Goal: Task Accomplishment & Management: Manage account settings

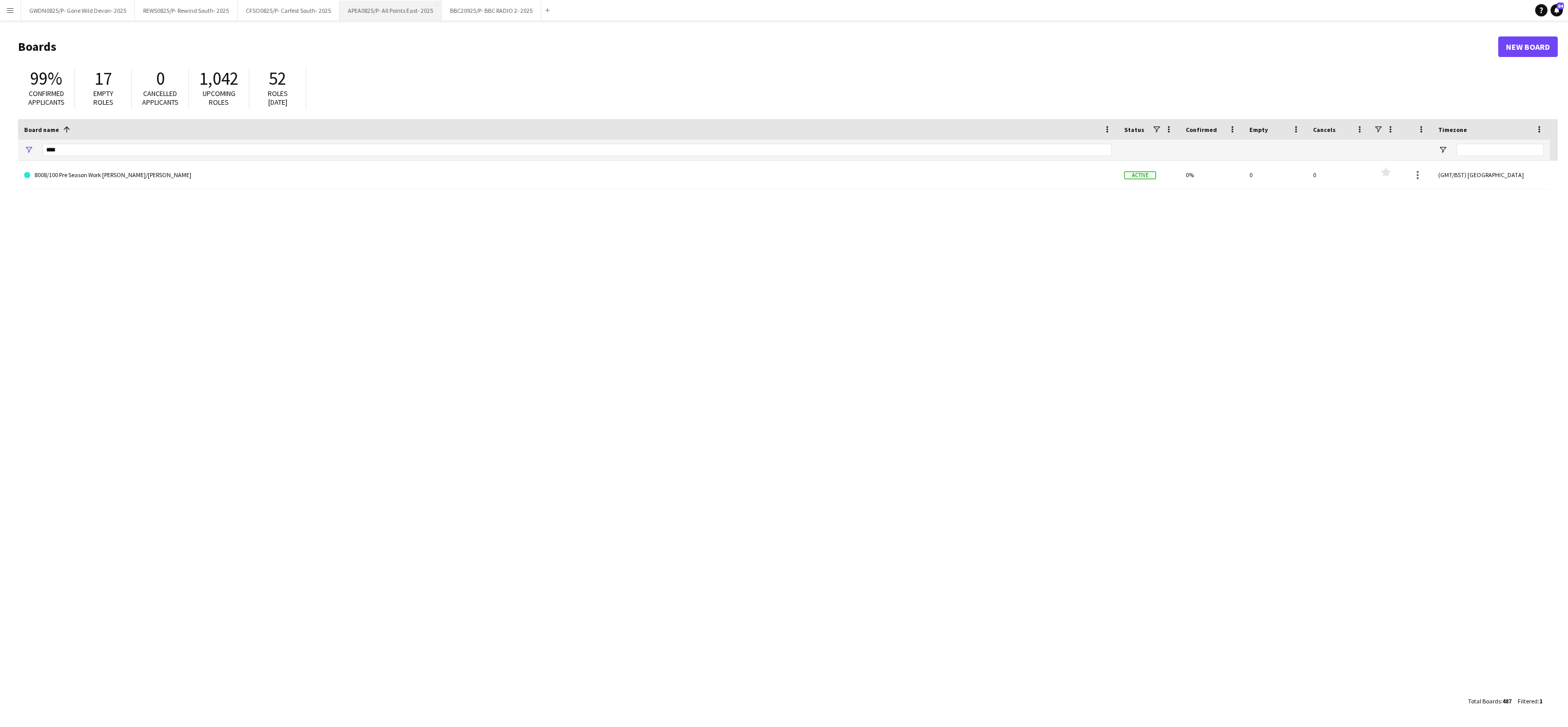
click at [407, 10] on button "APEA0825/P- All Points East- 2025 Close" at bounding box center [390, 10] width 102 height 20
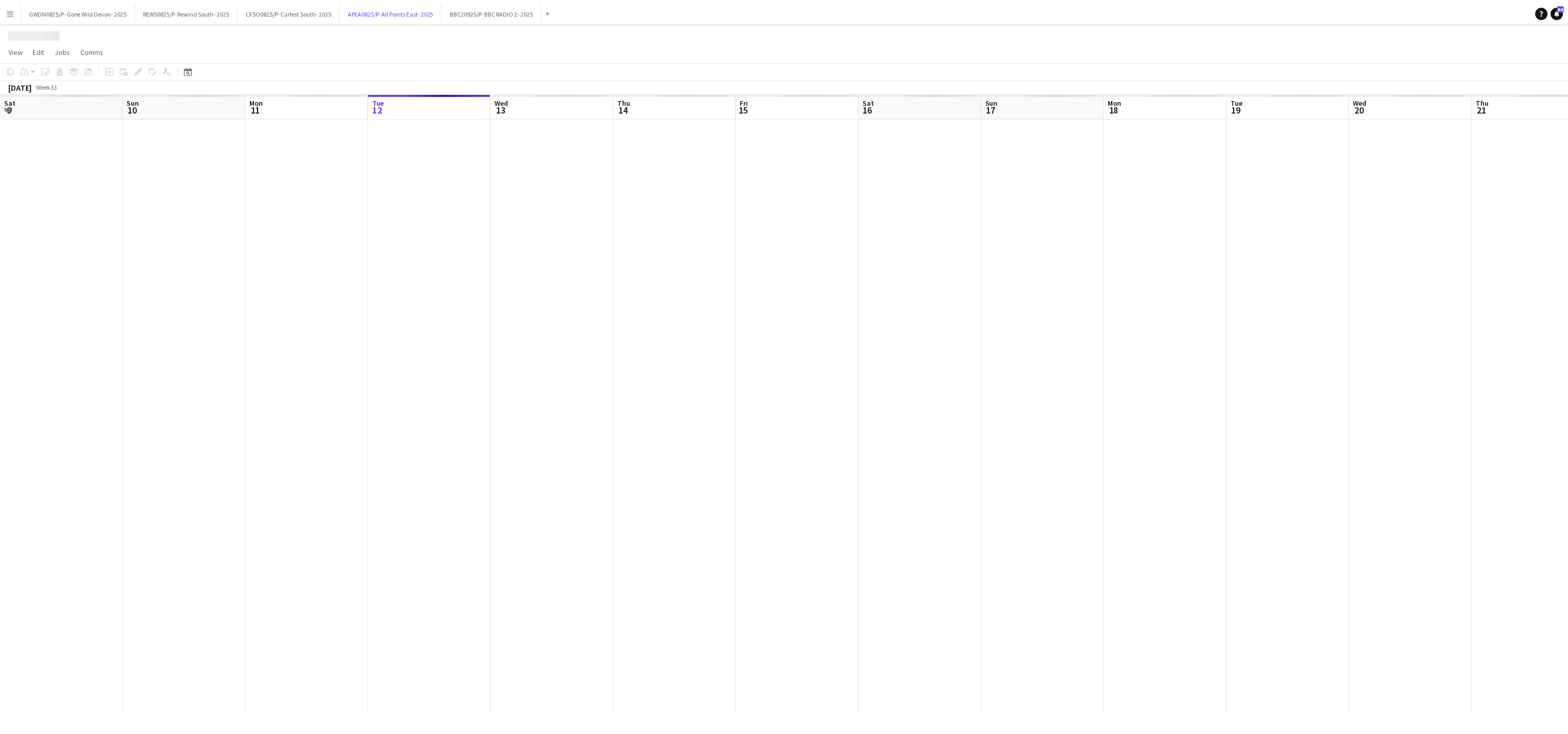
scroll to position [0, 248]
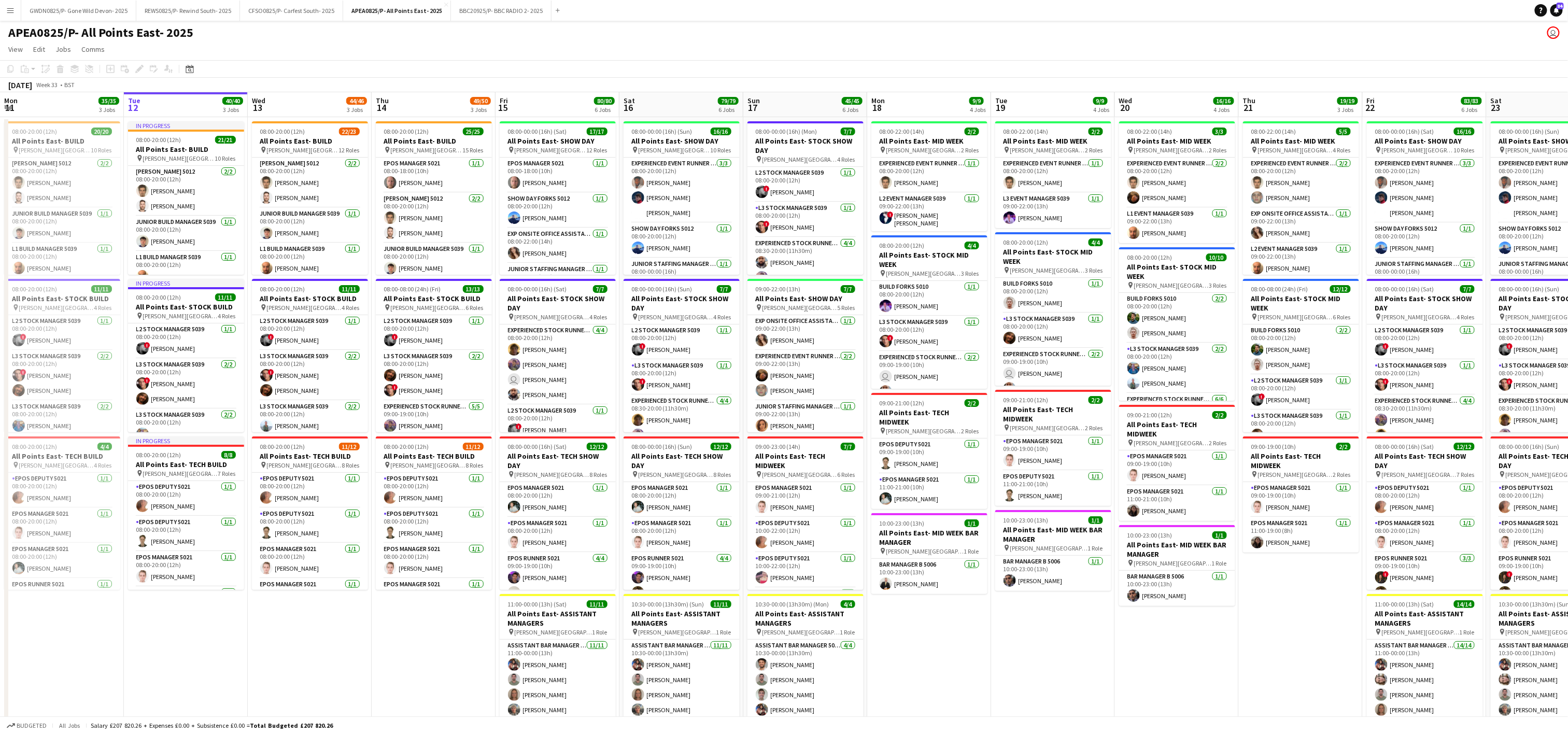
click at [928, 611] on app-date-cell "08:00-22:00 (14h) 2/2 All Points East- MID WEEK pin [PERSON_NAME] [GEOGRAPHIC_D…" at bounding box center [929, 600] width 124 height 966
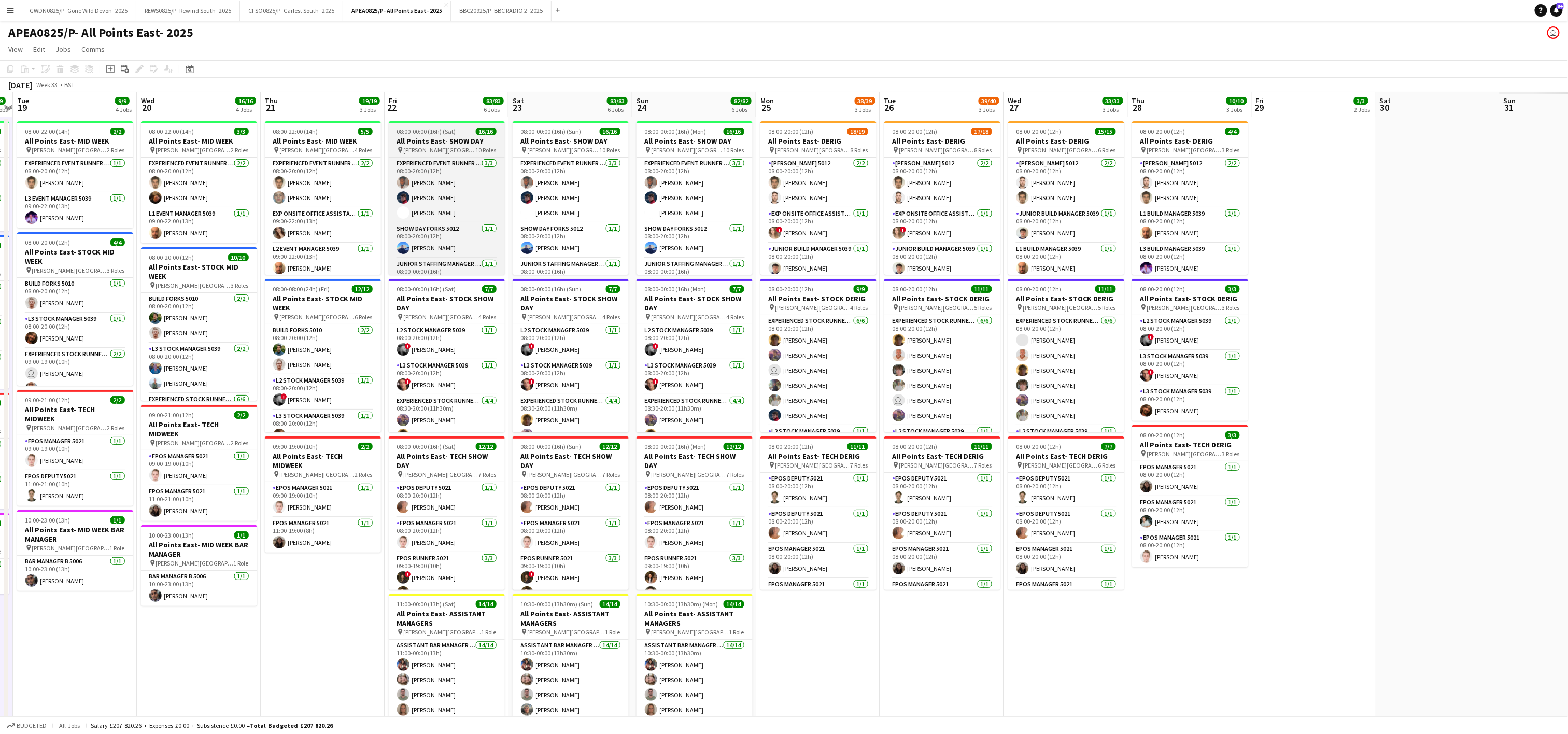
scroll to position [0, 249]
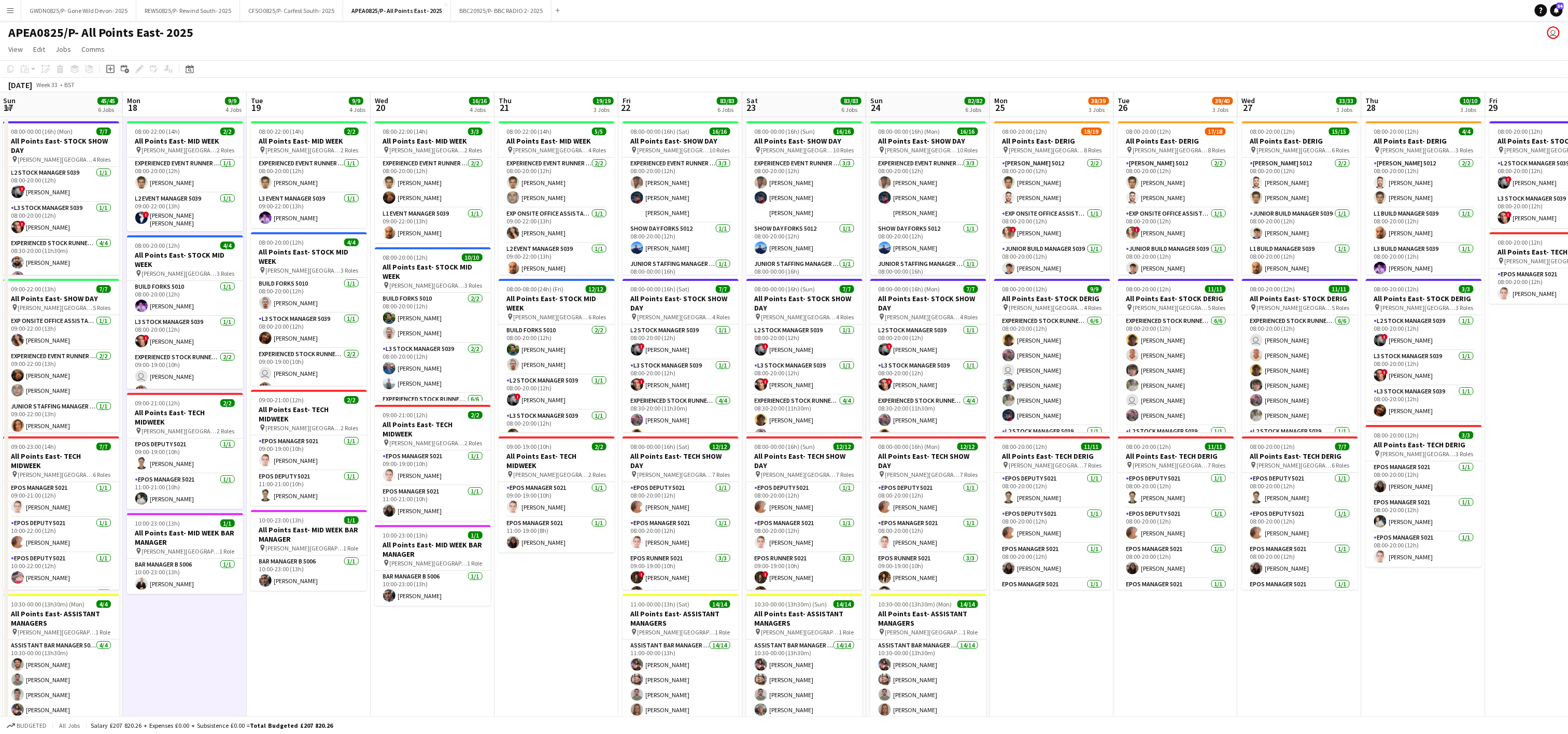
click at [636, 102] on app-board-header-date "Fri 22 83/83 6 Jobs" at bounding box center [680, 104] width 124 height 25
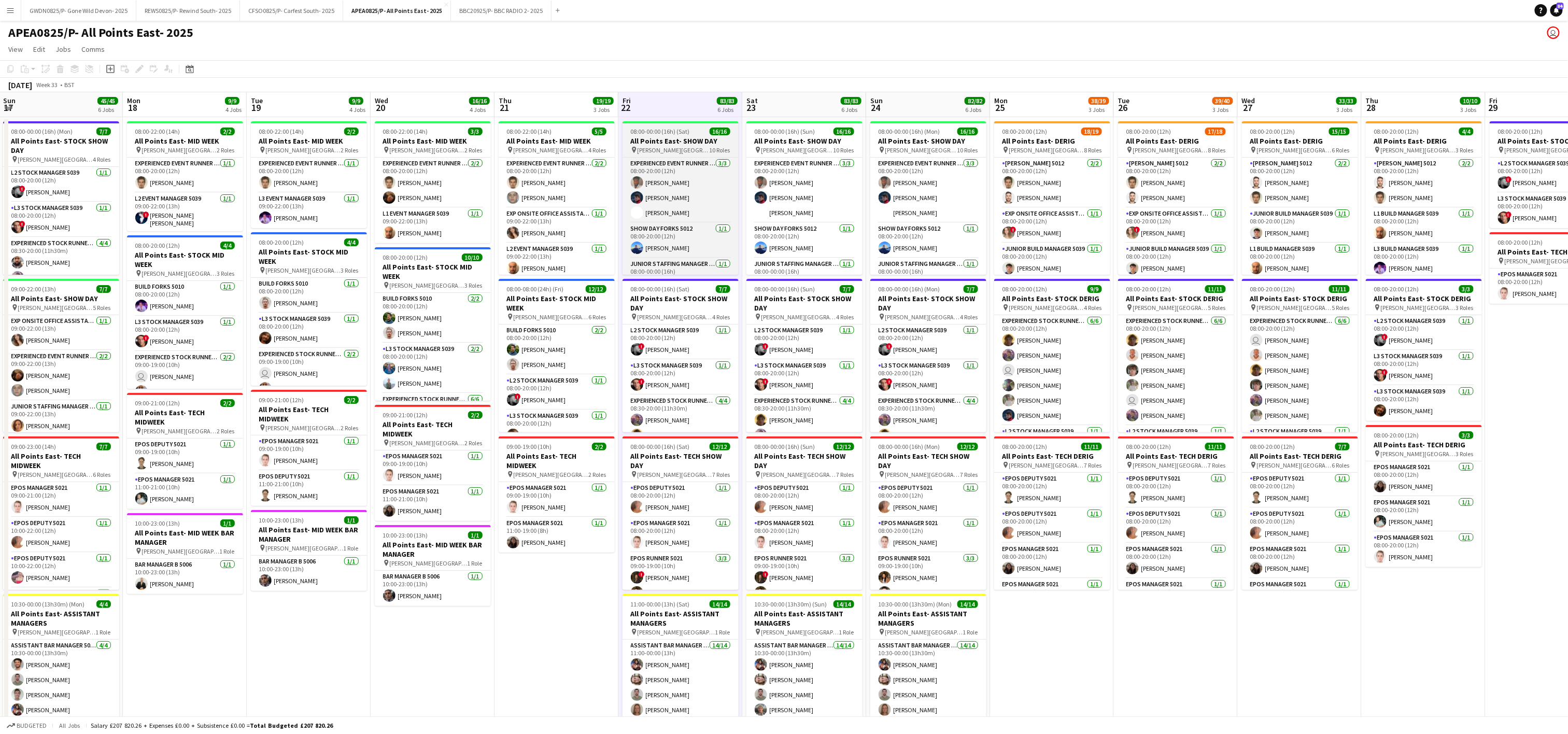
click at [653, 136] on h3 "All Points East- SHOW DAY" at bounding box center [680, 141] width 116 height 9
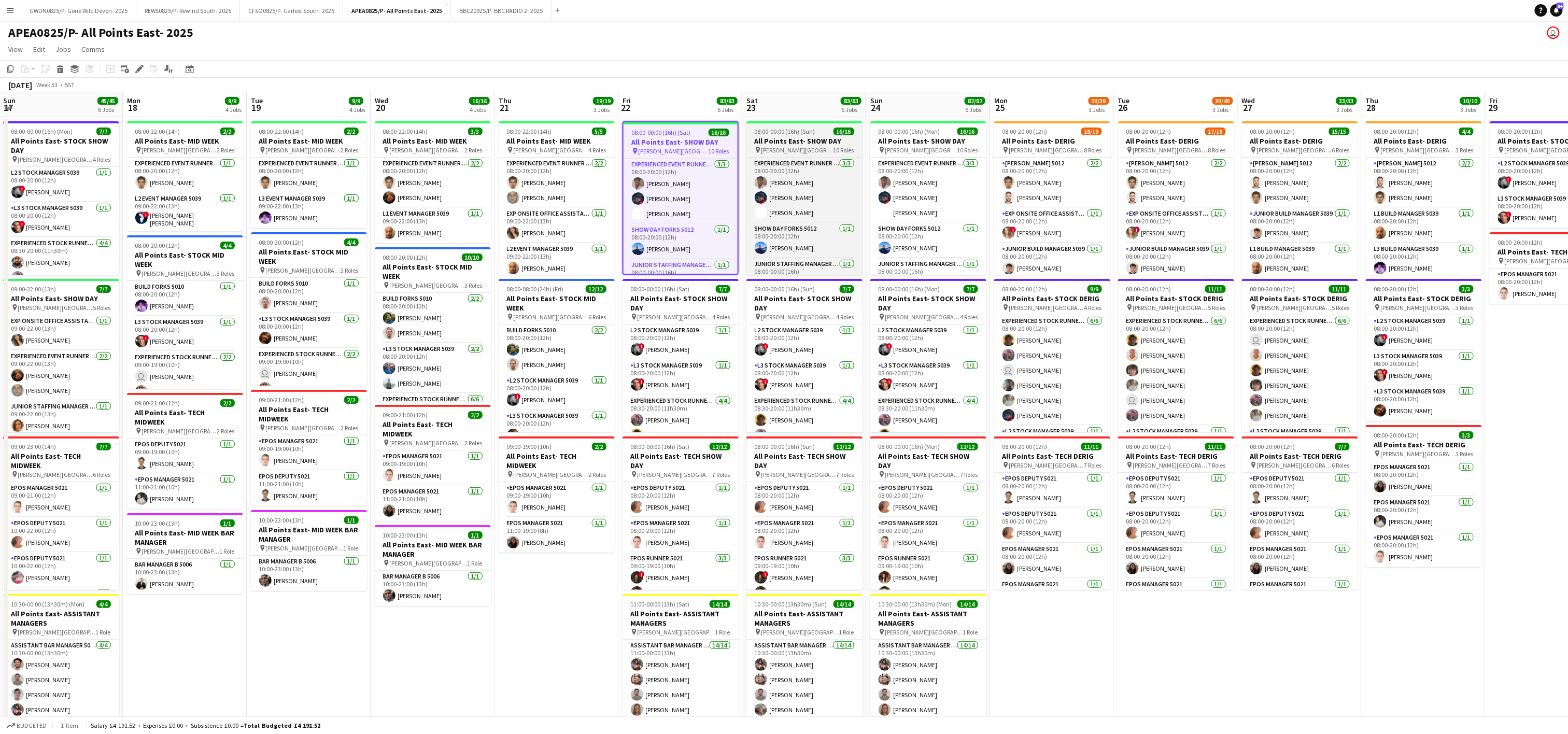
click at [778, 146] on span "[PERSON_NAME][GEOGRAPHIC_DATA]" at bounding box center [797, 150] width 72 height 8
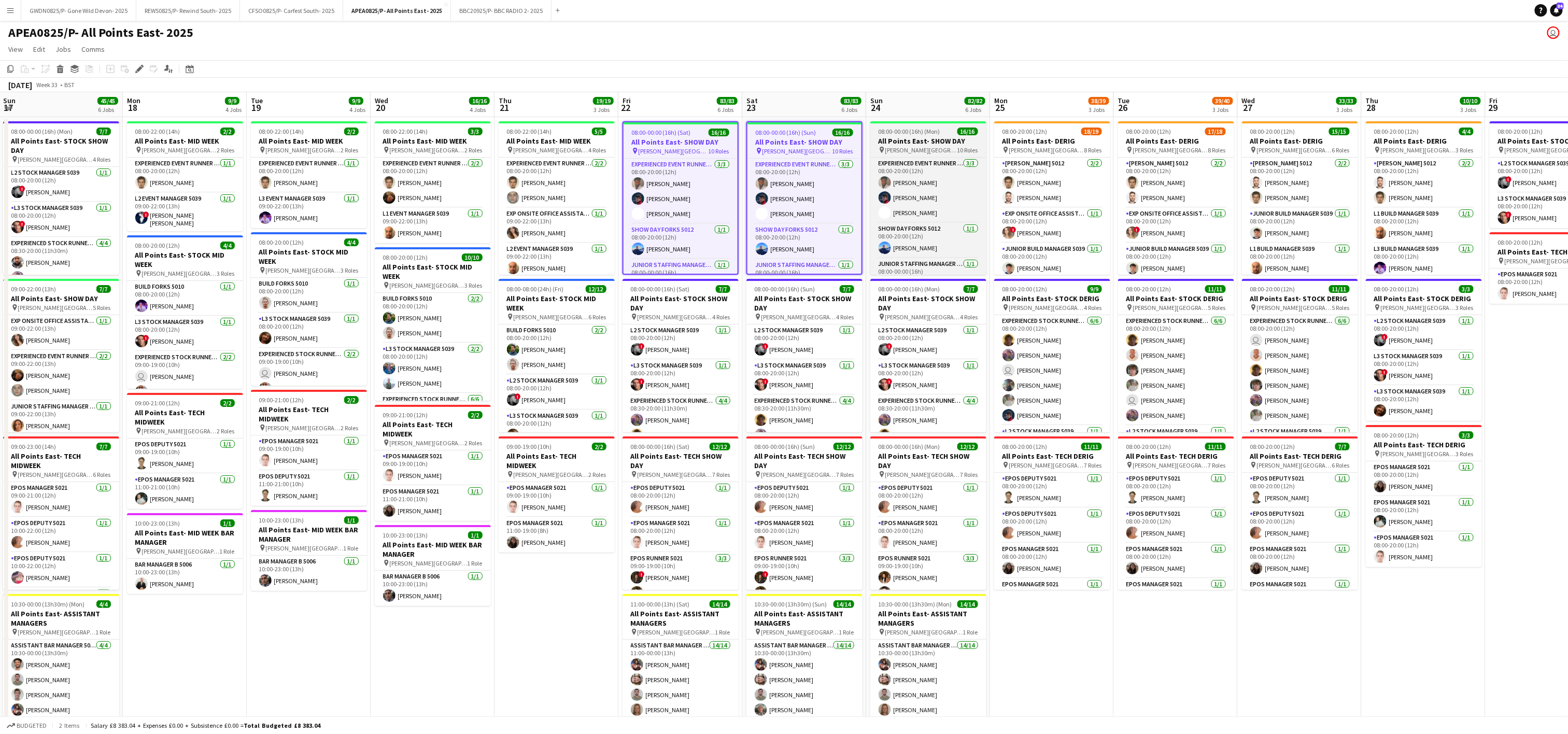
click at [912, 150] on span "[PERSON_NAME][GEOGRAPHIC_DATA]" at bounding box center [921, 150] width 72 height 8
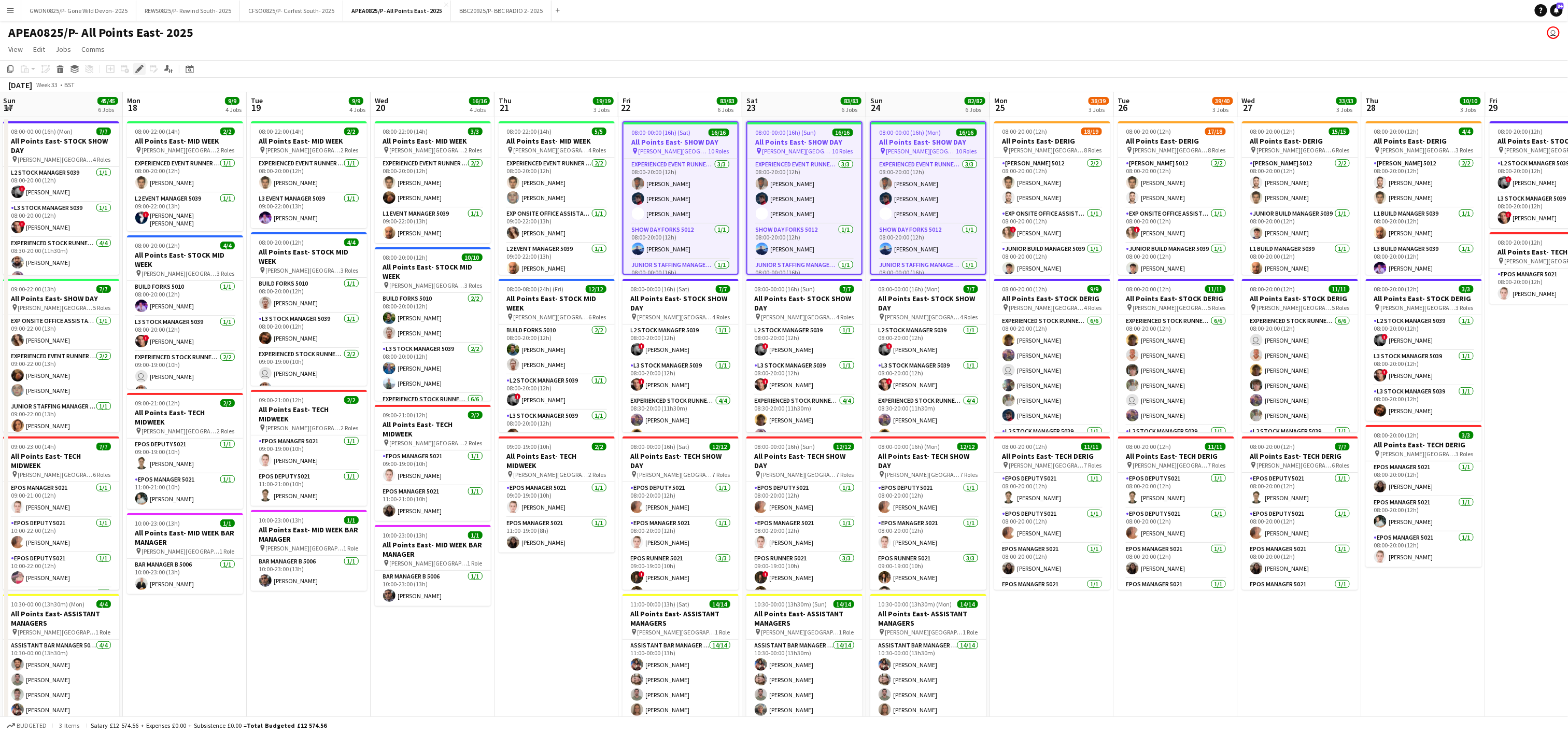
click at [139, 67] on icon at bounding box center [139, 69] width 6 height 6
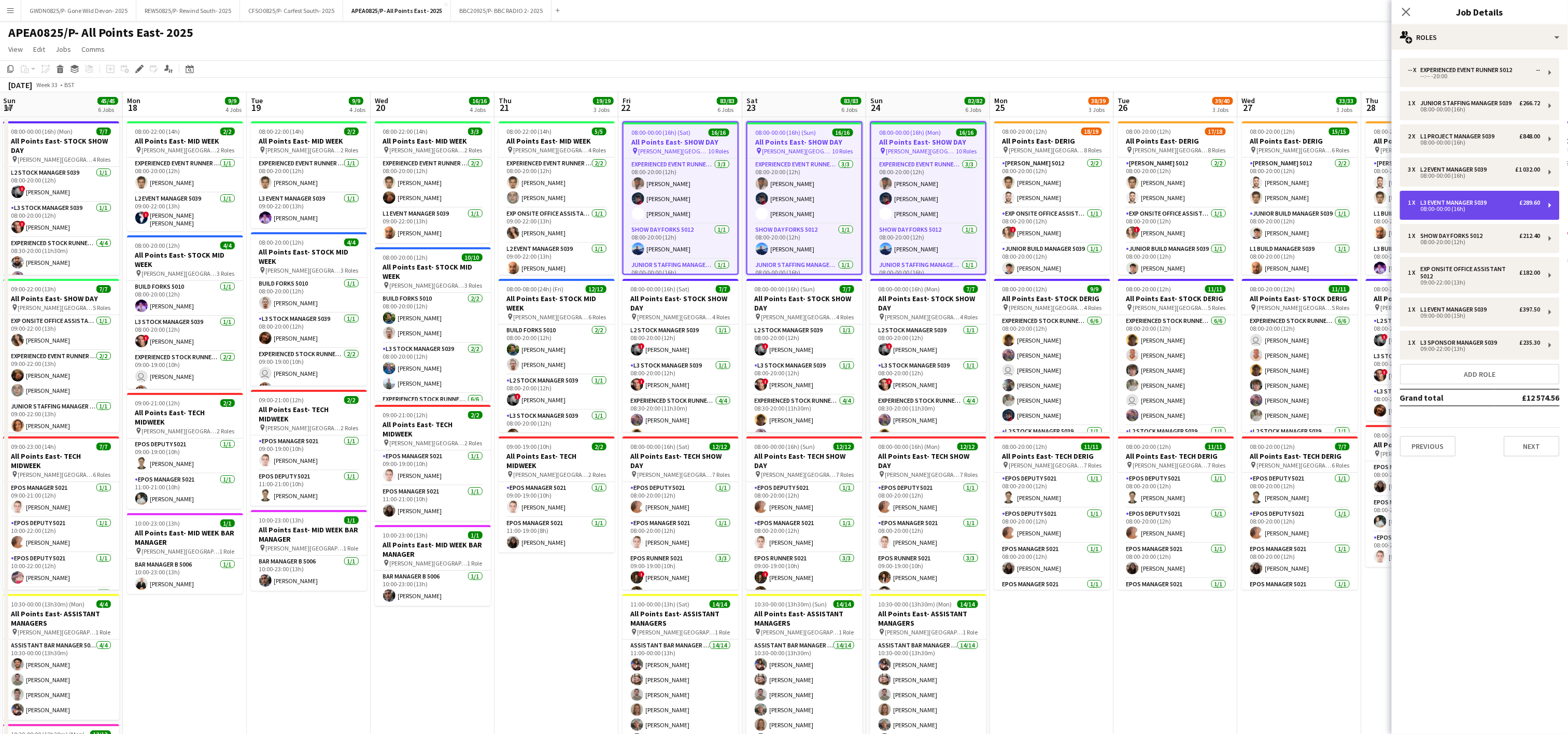
click at [1465, 209] on div "08:00-00:00 (16h)" at bounding box center [1475, 209] width 132 height 5
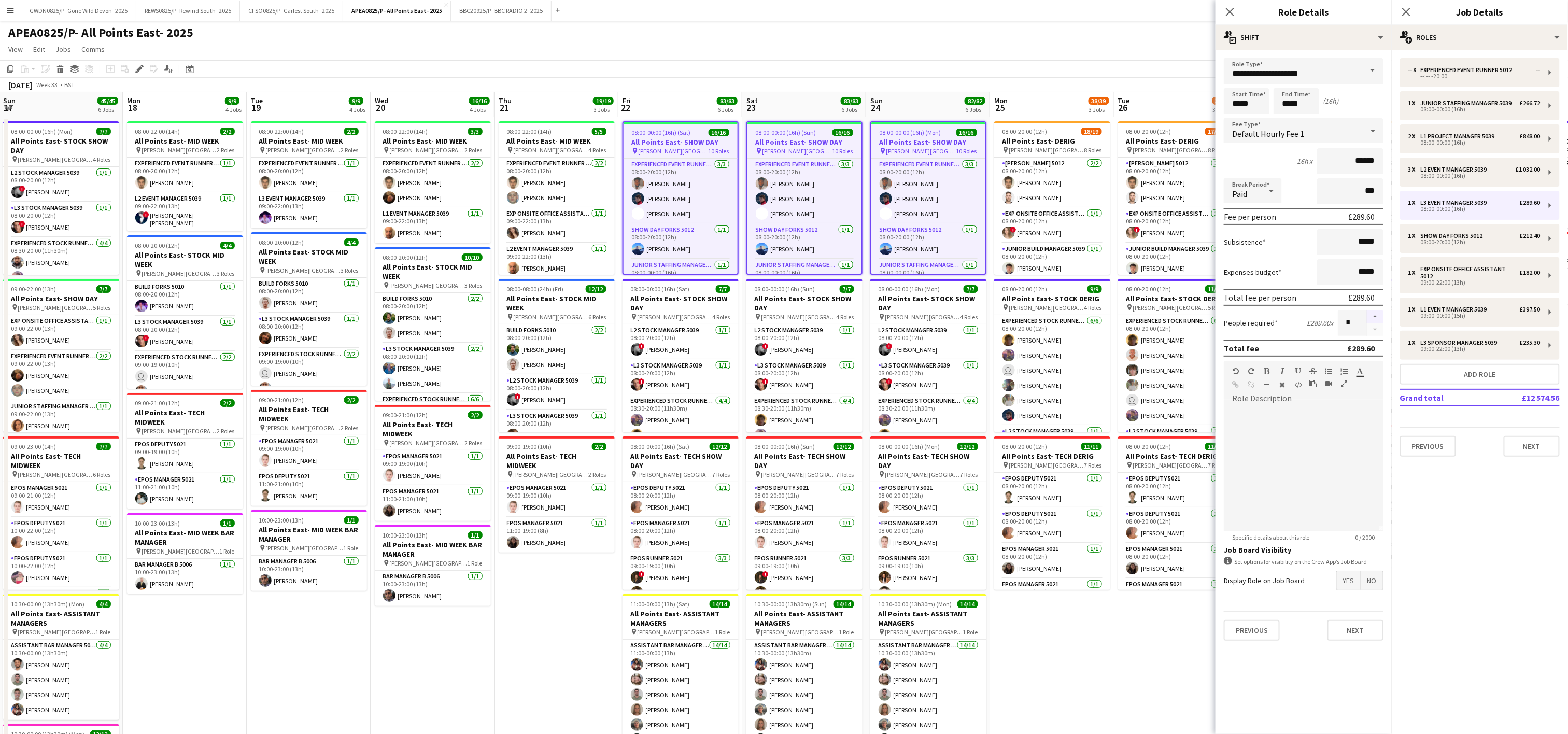
click at [1377, 313] on button "button" at bounding box center [1375, 316] width 17 height 14
type input "*"
click at [1056, 46] on app-page-menu "View Day view expanded Day view collapsed Month view Date picker Jump to [DATE]…" at bounding box center [784, 50] width 1568 height 19
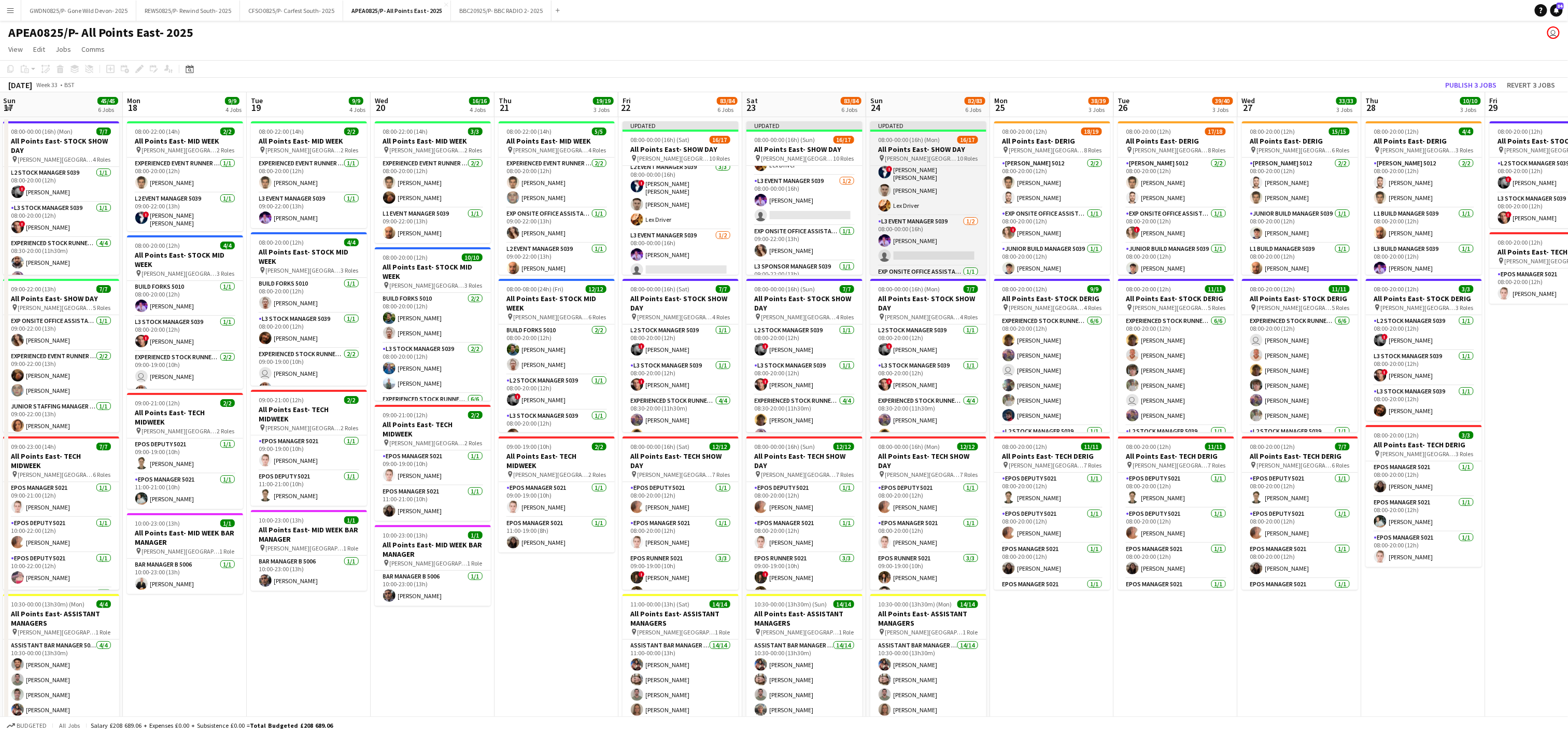
scroll to position [211, 0]
click at [682, 251] on app-card-role "L3 Event Manager 5039 [DATE] 08:00-00:00 (16h) [PERSON_NAME] single-neutral-act…" at bounding box center [680, 255] width 116 height 51
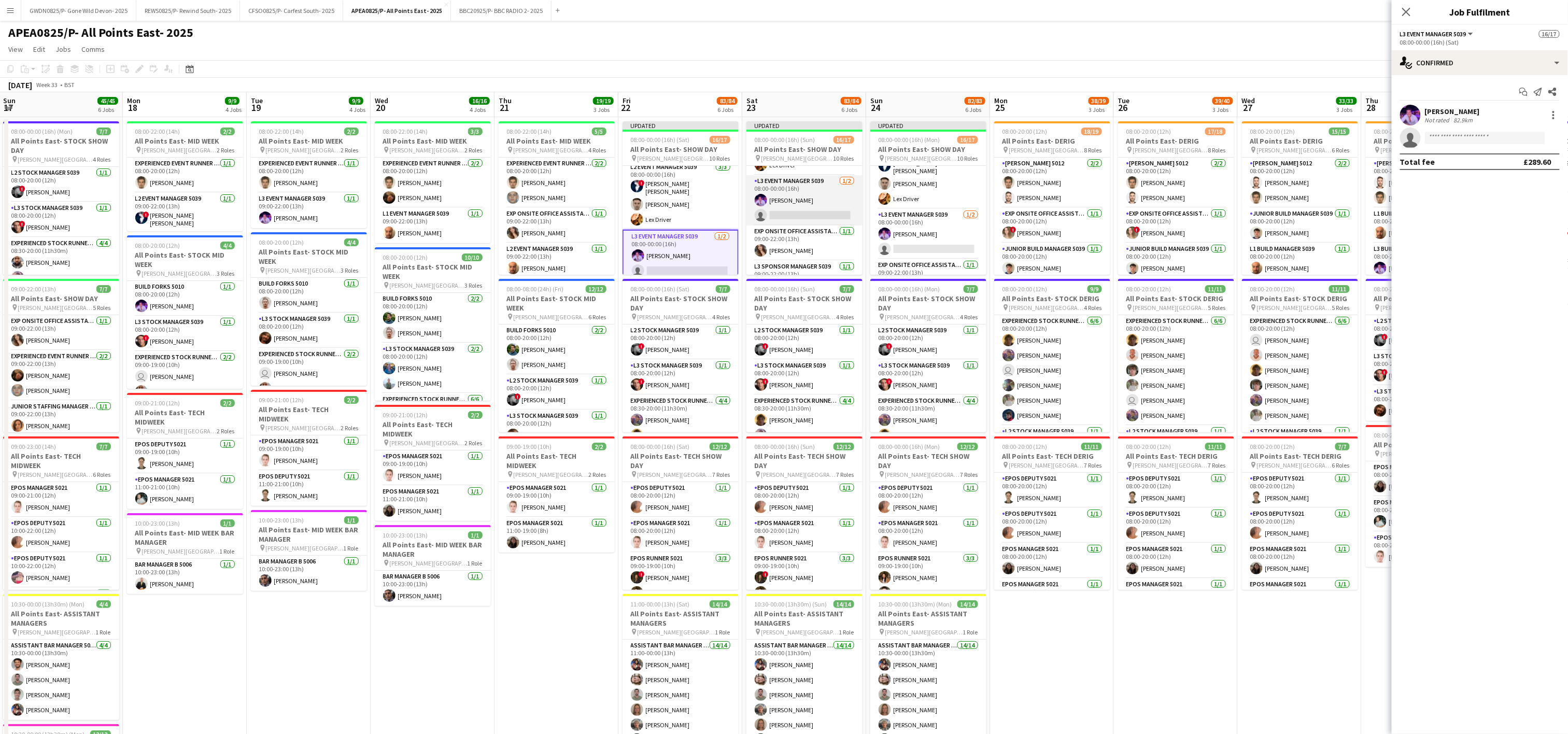
click at [791, 207] on app-card-role "L3 Event Manager 5039 [DATE] 08:00-00:00 (16h) [PERSON_NAME] single-neutral-act…" at bounding box center [804, 200] width 116 height 51
click at [934, 250] on app-card-role "L3 Event Manager 5039 [DATE] 08:00-00:00 (16h) [PERSON_NAME] single-neutral-act…" at bounding box center [928, 234] width 116 height 51
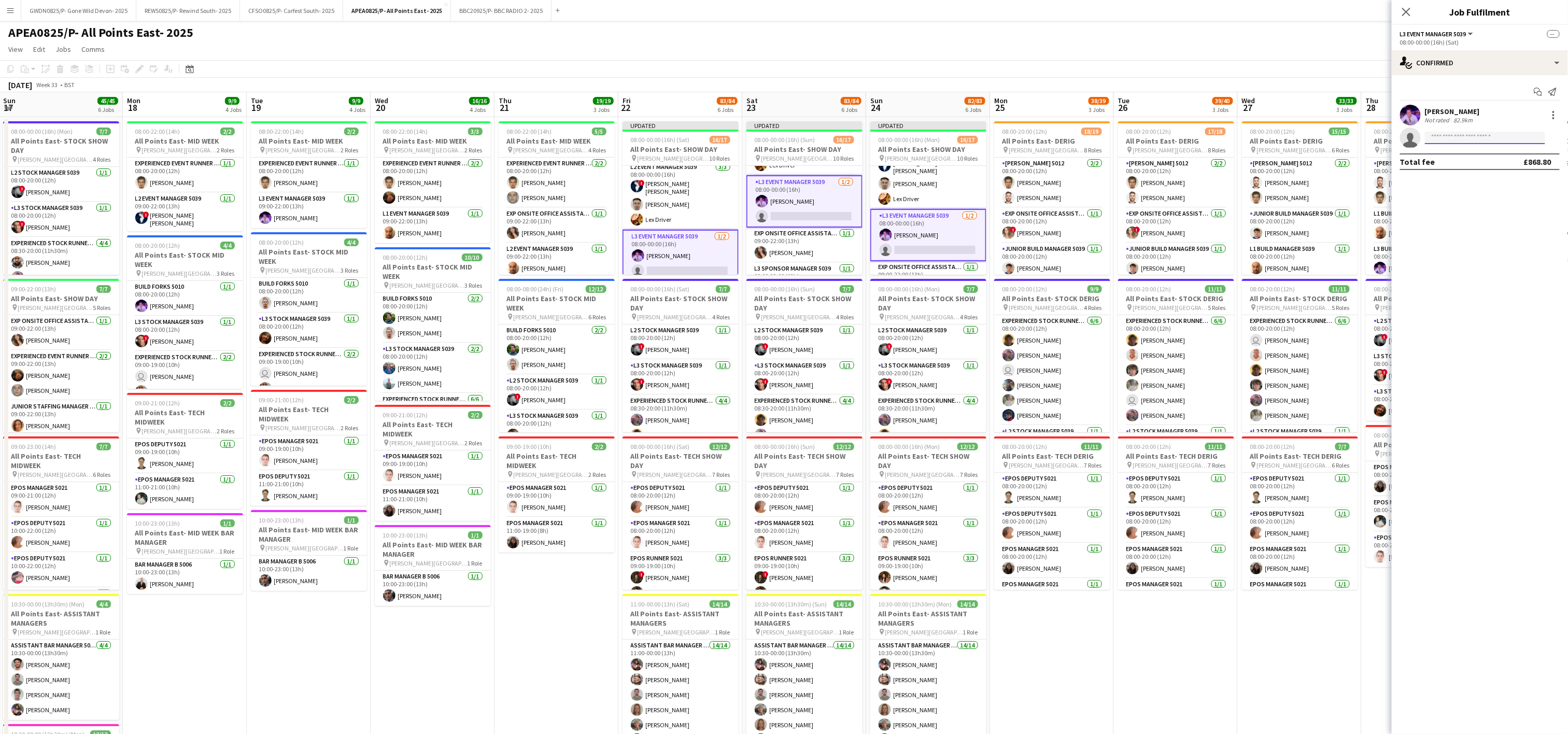
click at [1452, 141] on input at bounding box center [1484, 137] width 120 height 12
type input "******"
click at [1460, 164] on span "[EMAIL_ADDRESS][DOMAIN_NAME]" at bounding box center [1486, 162] width 104 height 8
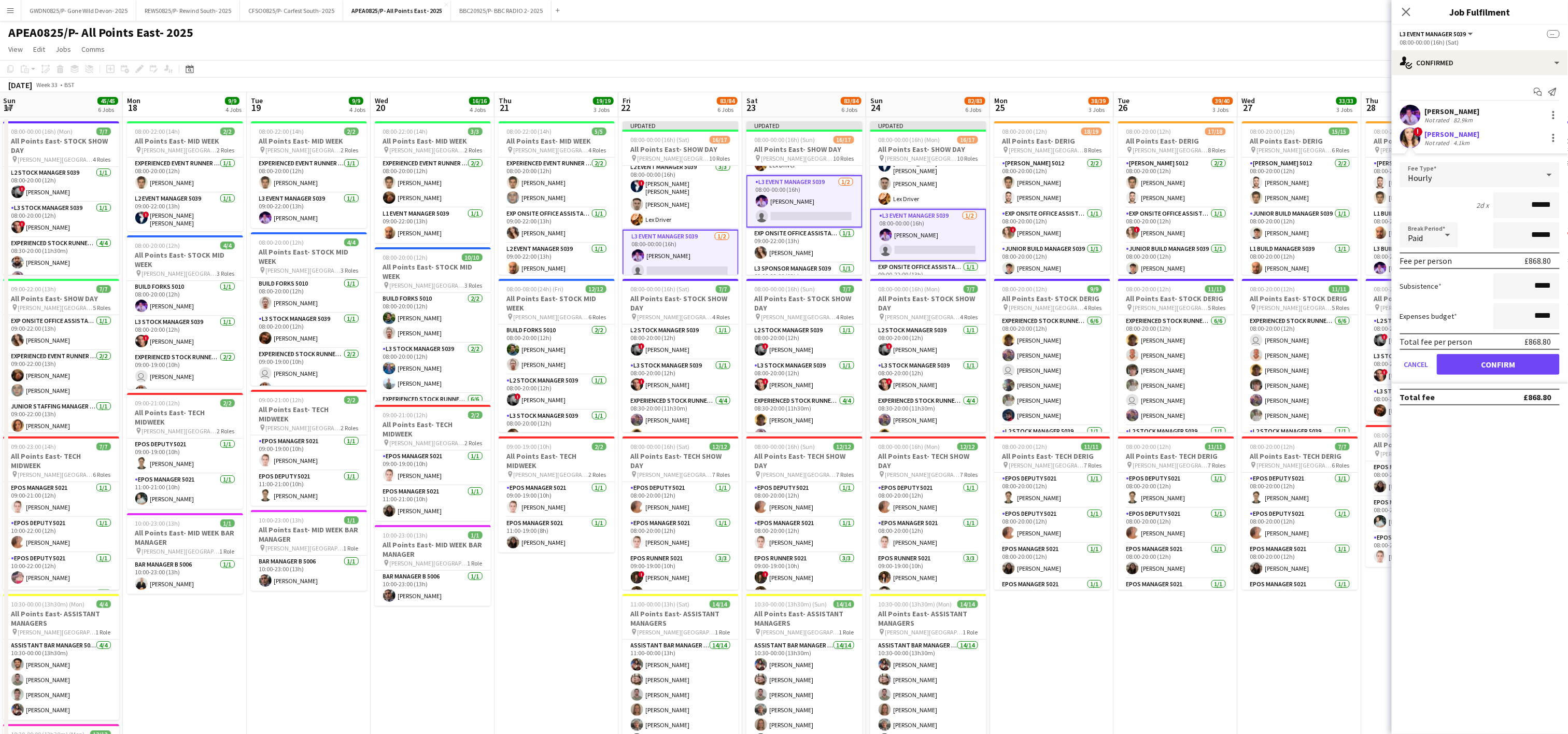
click at [1413, 140] on app-user-avatar at bounding box center [1410, 138] width 21 height 21
click at [1470, 365] on button "Confirm" at bounding box center [1497, 364] width 123 height 21
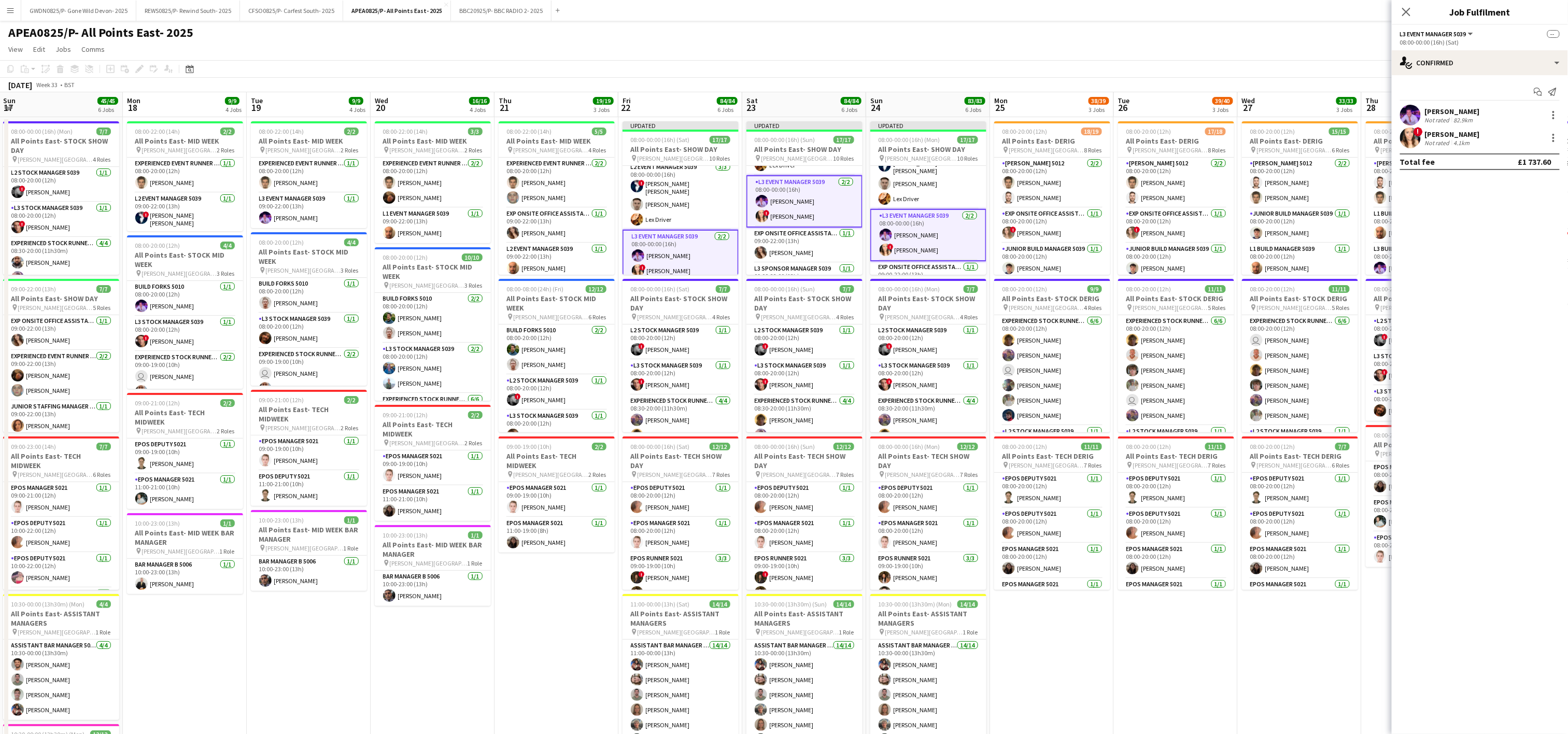
click at [1117, 654] on app-date-cell "08:00-20:00 (12h) 17/18 All Points East- DERIG pin [PERSON_NAME][GEOGRAPHIC_DAT…" at bounding box center [1176, 600] width 124 height 966
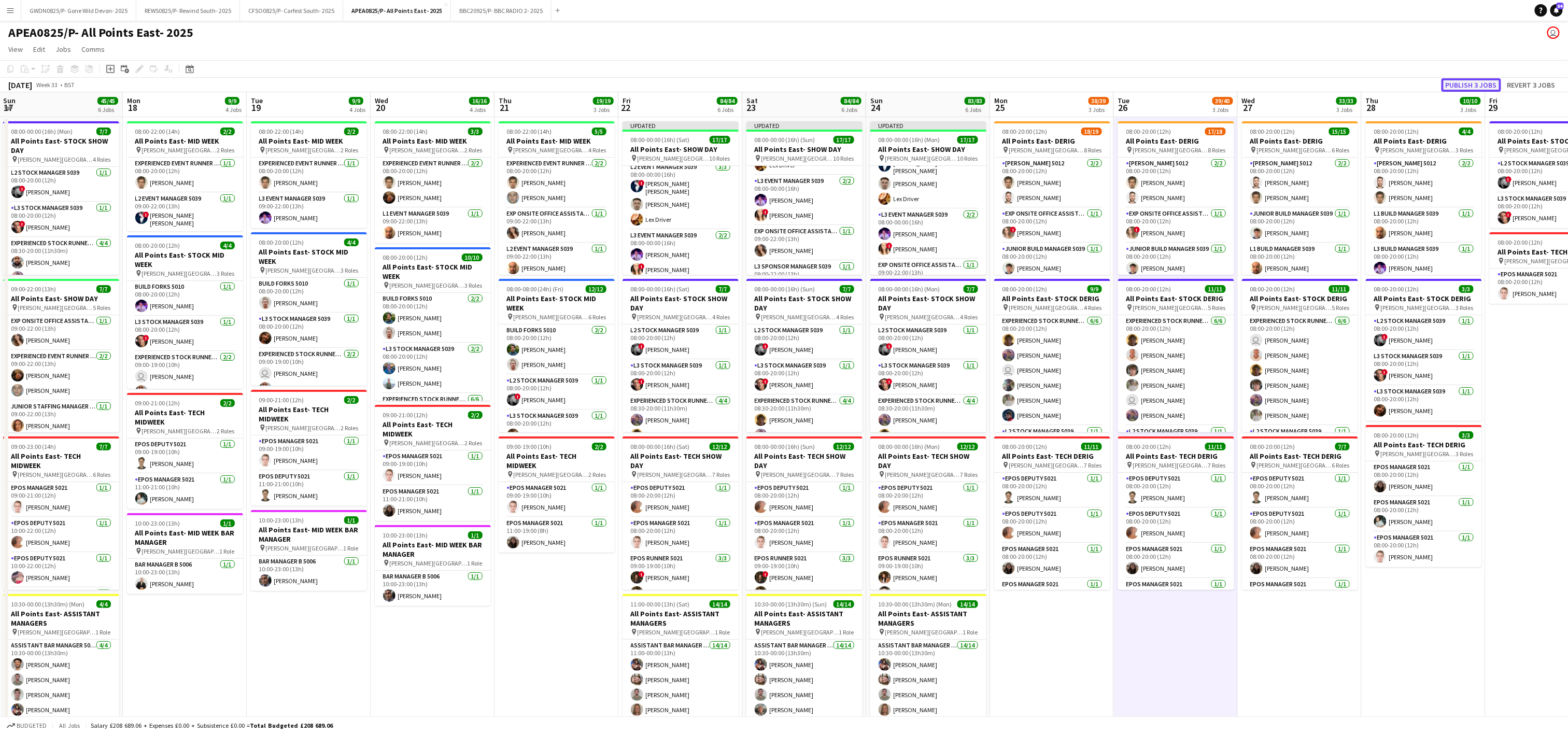
click at [1469, 89] on button "Publish 3 jobs" at bounding box center [1471, 85] width 60 height 14
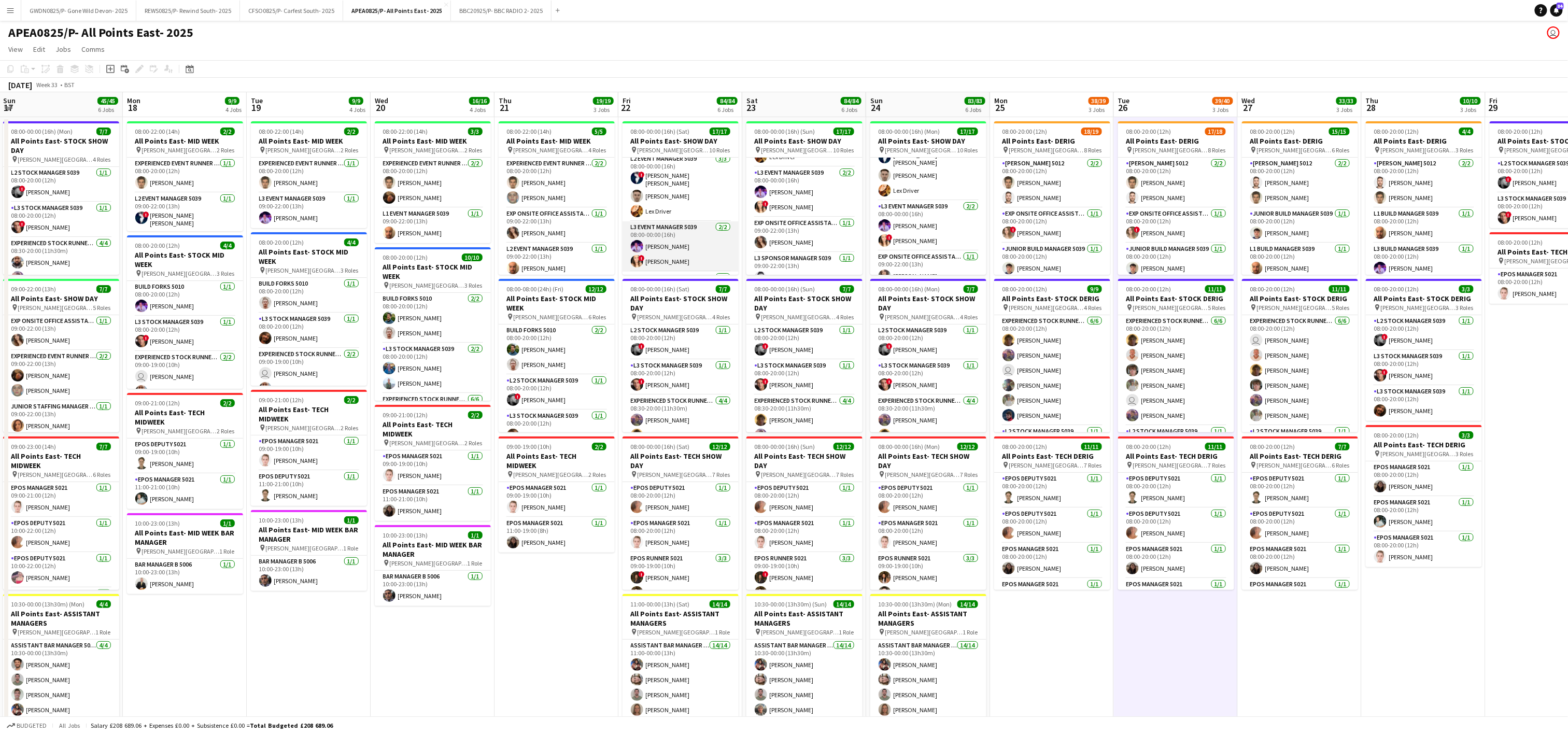
click at [662, 257] on app-card-role "L3 Event Manager 5039 [DATE] 08:00-00:00 (16h) [PERSON_NAME] ! [PERSON_NAME]" at bounding box center [680, 246] width 116 height 51
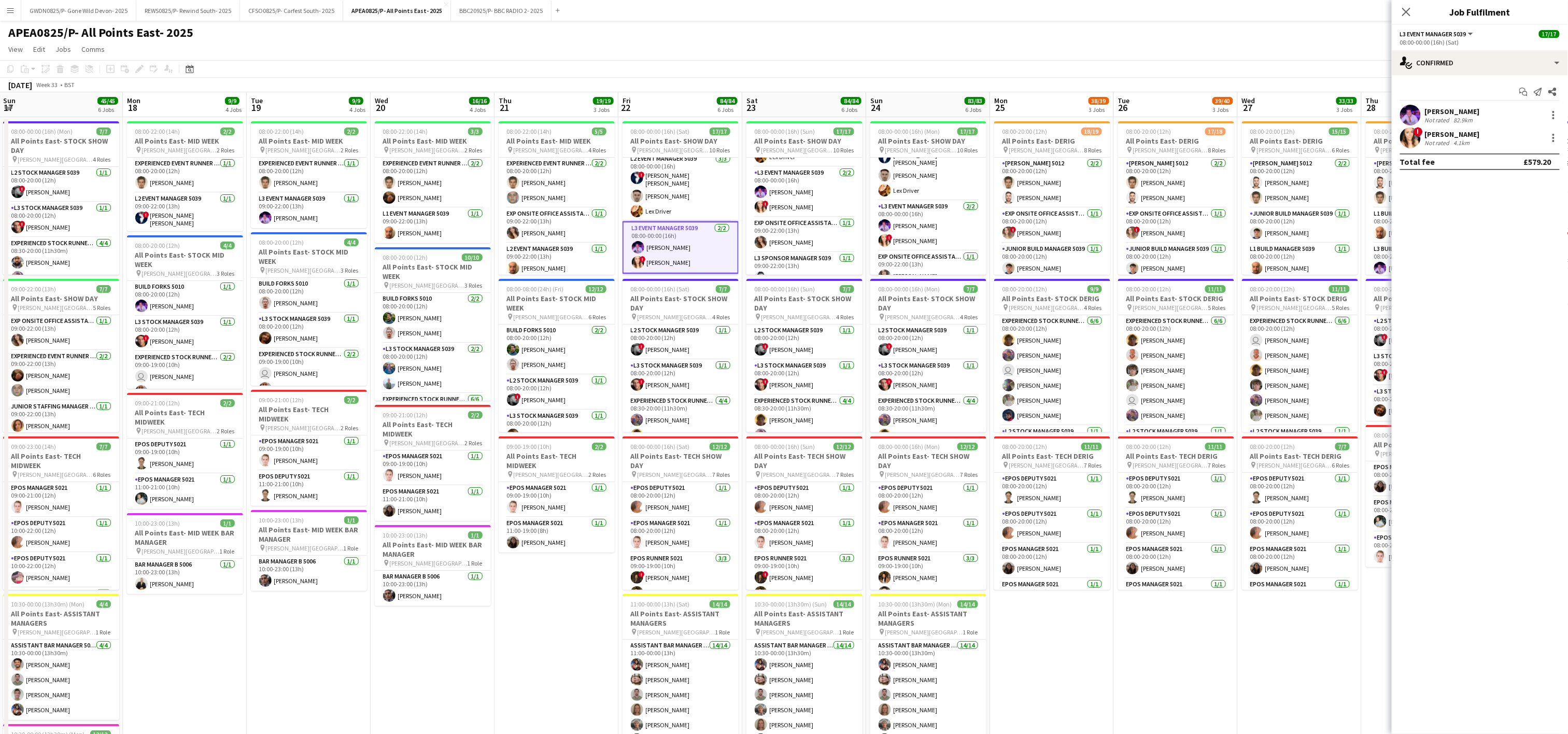
click at [1462, 139] on div "4.1km" at bounding box center [1462, 143] width 20 height 8
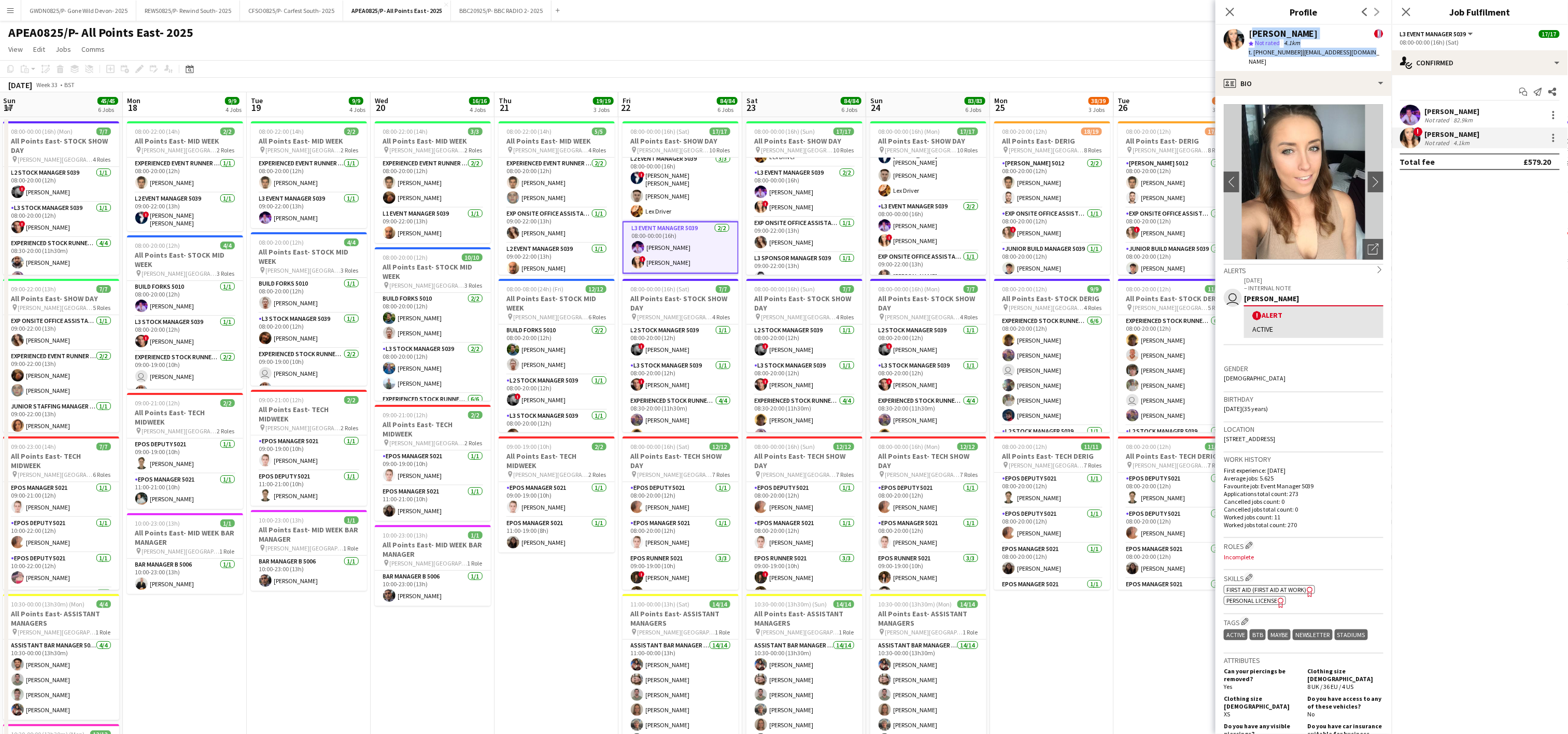
drag, startPoint x: 1366, startPoint y: 51, endPoint x: 1251, endPoint y: 30, distance: 116.9
click at [1251, 30] on div "[PERSON_NAME] ! star Not rated 4.1km t. [PHONE_NUMBER] | [EMAIL_ADDRESS][DOMAIN…" at bounding box center [1303, 47] width 176 height 46
copy div "[PERSON_NAME] ! star Not rated 4.1km t. [PHONE_NUMBER] | [EMAIL_ADDRESS][DOMAIN…"
click at [1231, 10] on icon "Close pop-in" at bounding box center [1229, 11] width 10 height 10
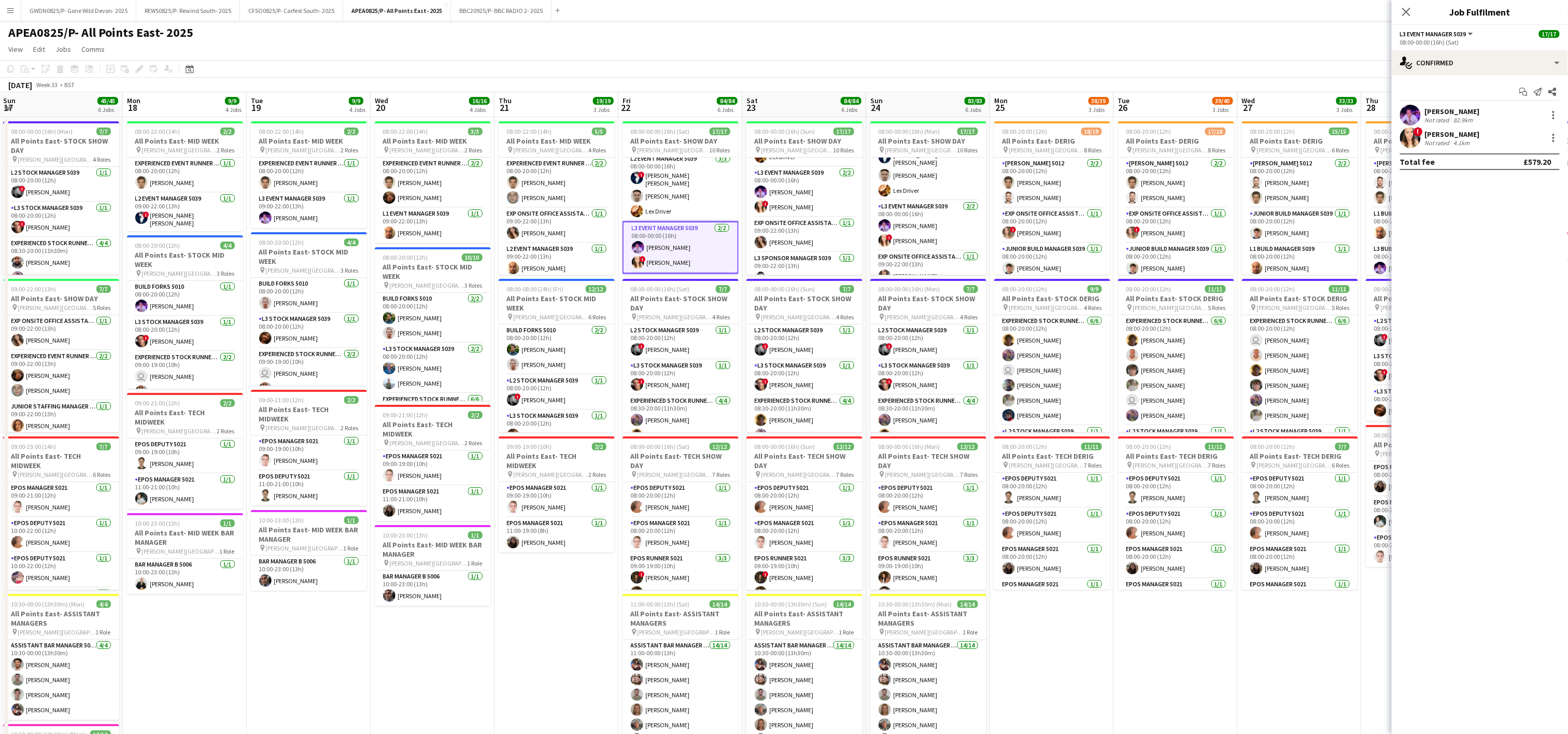
click at [527, 635] on app-date-cell "08:00-22:00 (14h) 5/5 All Points East- MID WEEK pin [PERSON_NAME] [GEOGRAPHIC_D…" at bounding box center [556, 600] width 124 height 966
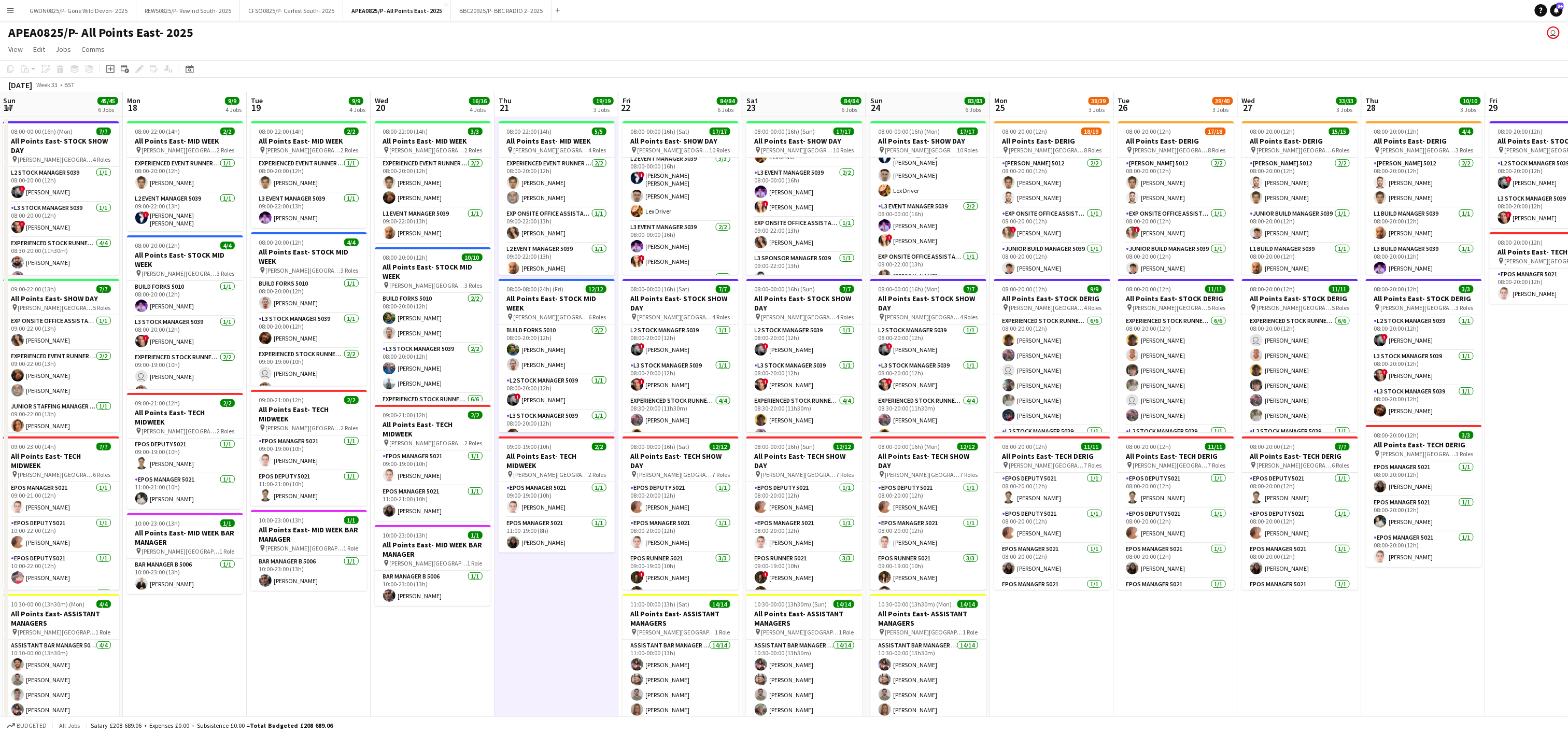
click at [1122, 672] on app-date-cell "08:00-20:00 (12h) 17/18 All Points East- DERIG pin [PERSON_NAME][GEOGRAPHIC_DAT…" at bounding box center [1176, 600] width 124 height 966
